Goal: Information Seeking & Learning: Learn about a topic

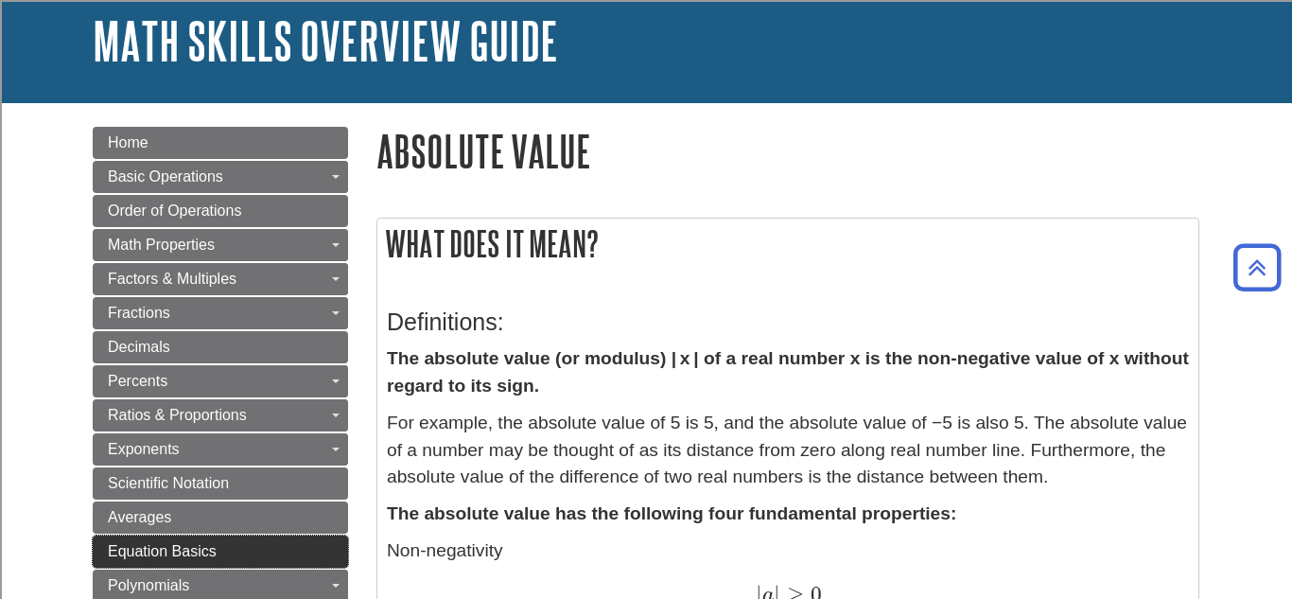
scroll to position [70, 0]
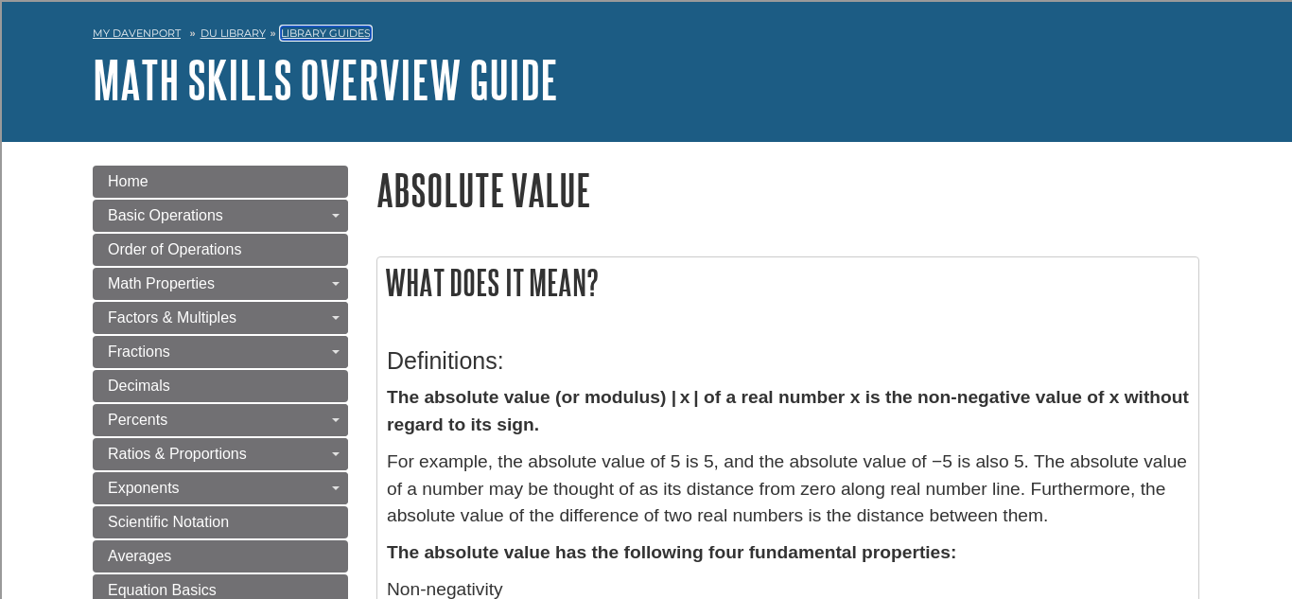
click at [329, 40] on link "Library Guides" at bounding box center [326, 32] width 90 height 13
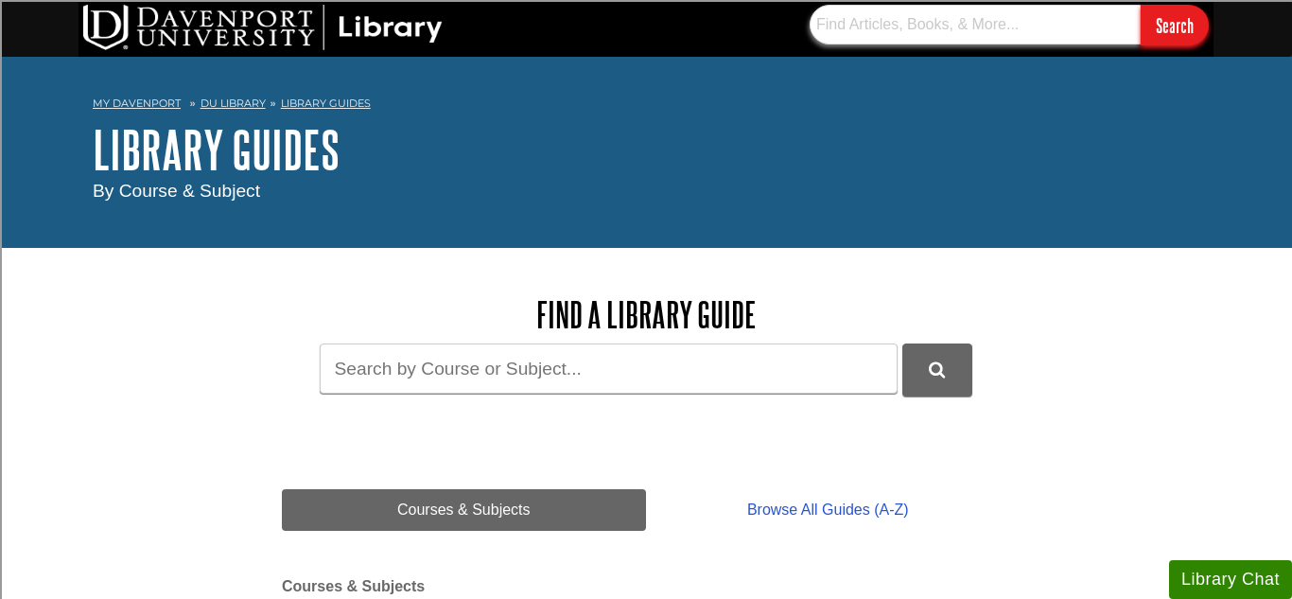
click at [855, 13] on input "text" at bounding box center [975, 25] width 331 height 40
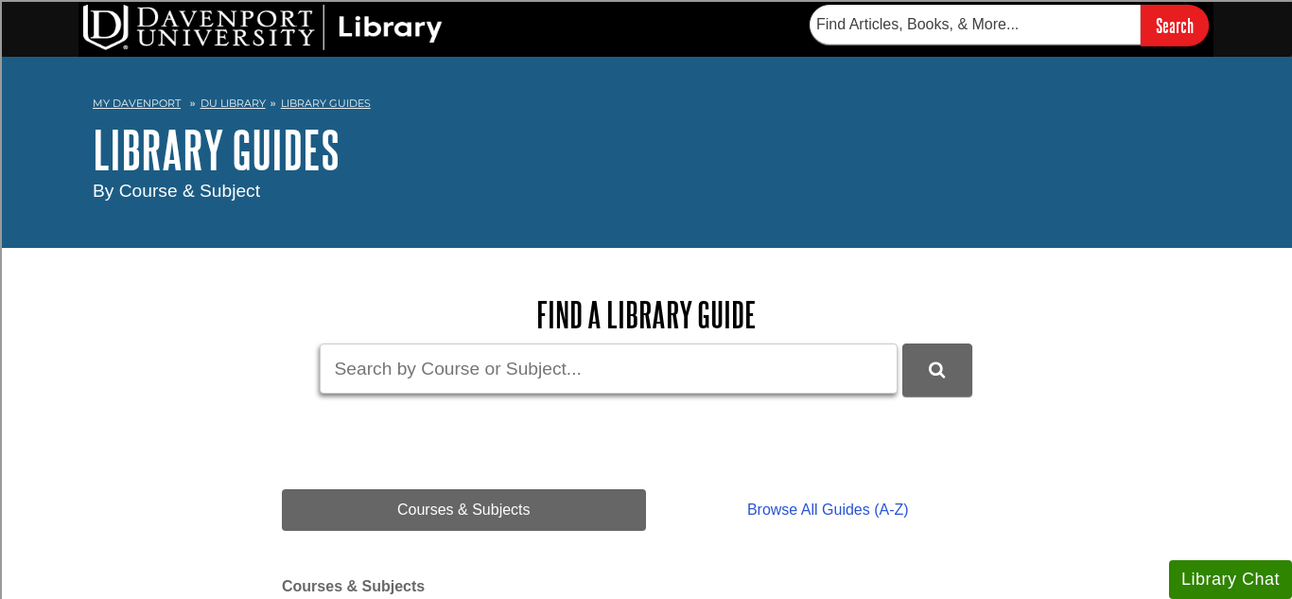
click at [787, 355] on input "Guide Search Terms" at bounding box center [609, 368] width 578 height 50
type input "Evaluating Expressions"
click at [903, 343] on button "submit" at bounding box center [938, 369] width 70 height 52
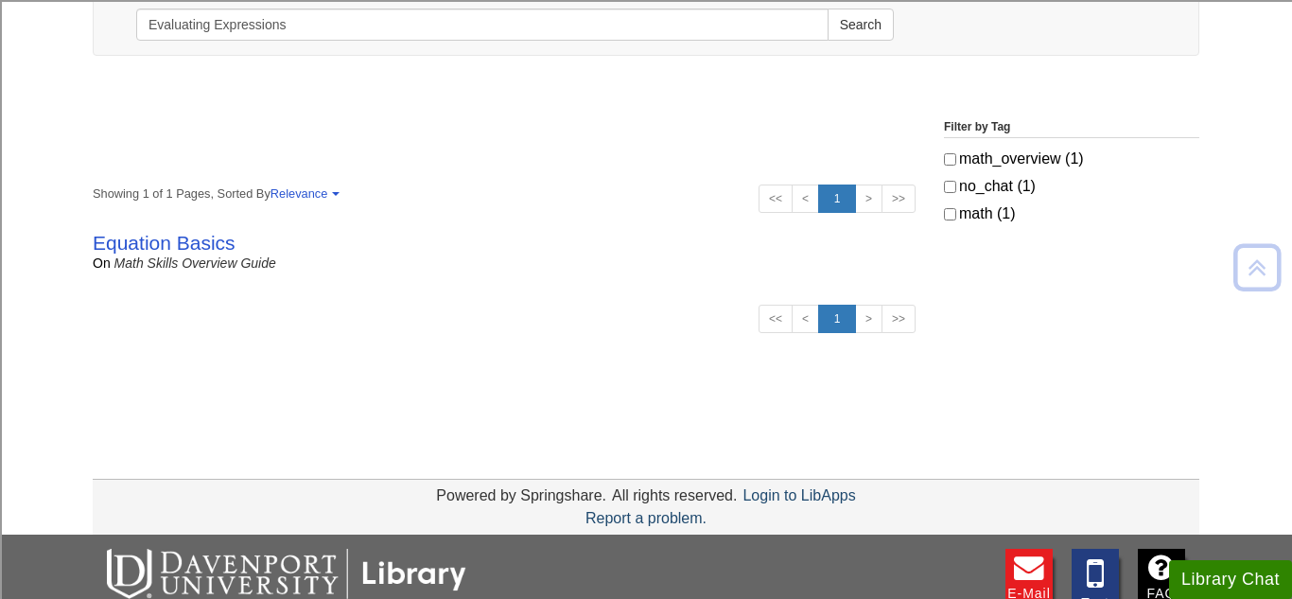
scroll to position [259, 0]
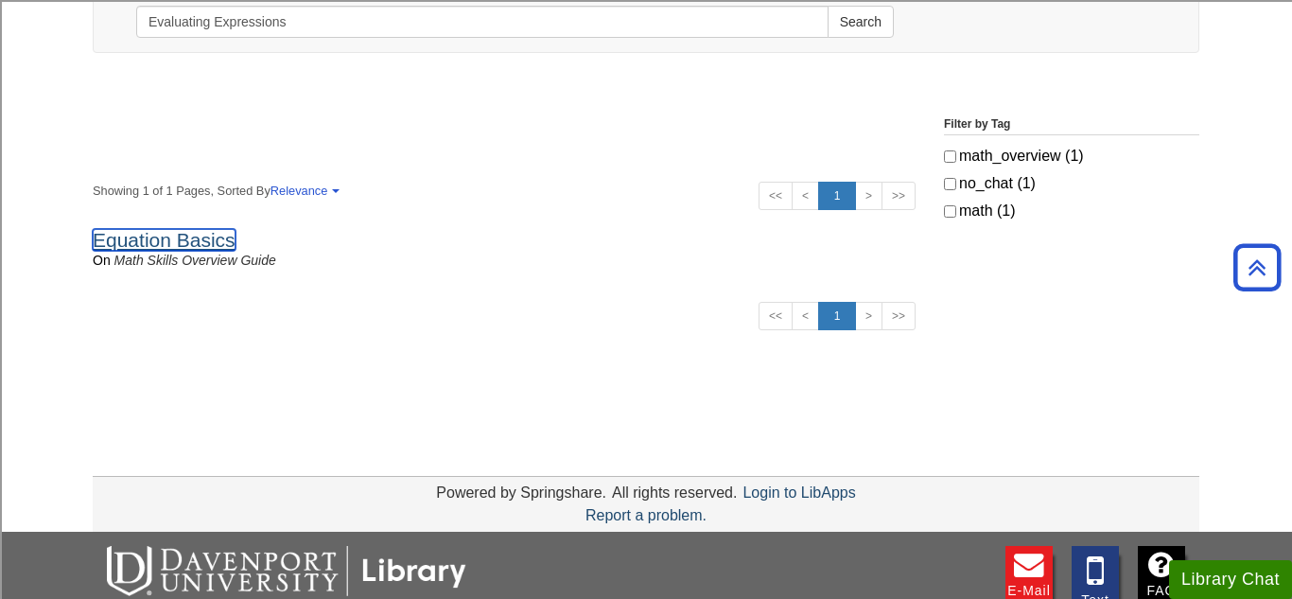
click at [149, 243] on link "Equation Basics" at bounding box center [164, 240] width 143 height 22
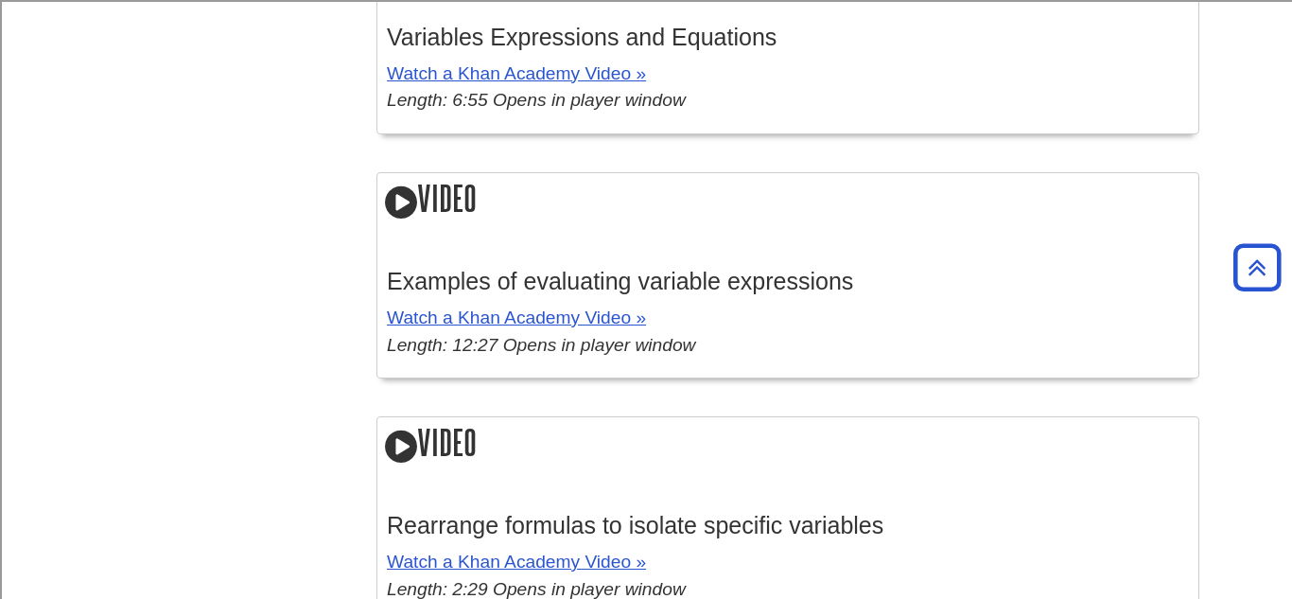
scroll to position [2116, 0]
